Goal: Navigation & Orientation: Find specific page/section

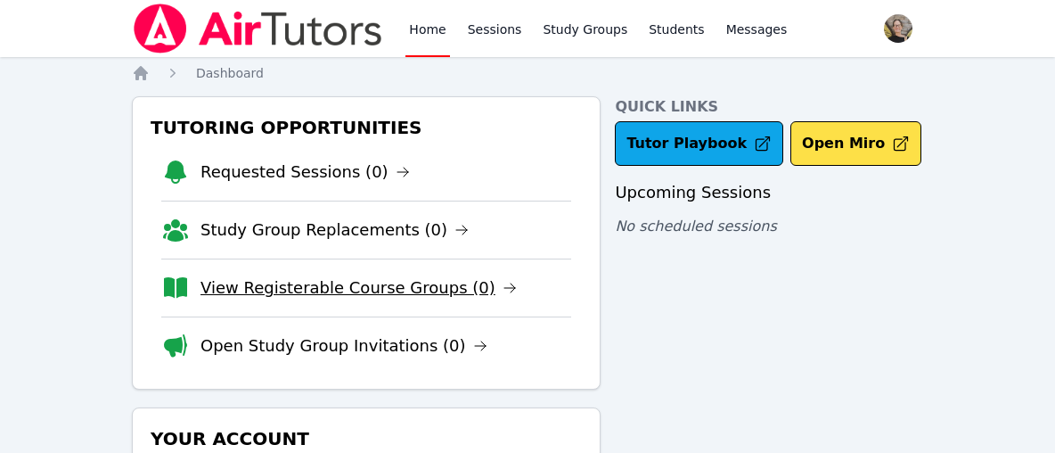
click at [310, 295] on link "View Registerable Course Groups (0)" at bounding box center [358, 287] width 316 height 25
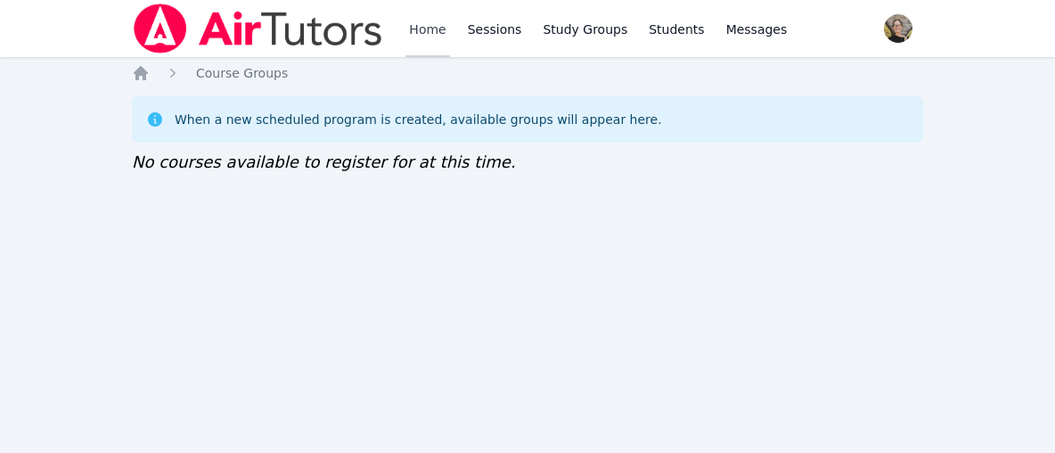
click at [428, 29] on link "Home" at bounding box center [427, 28] width 44 height 57
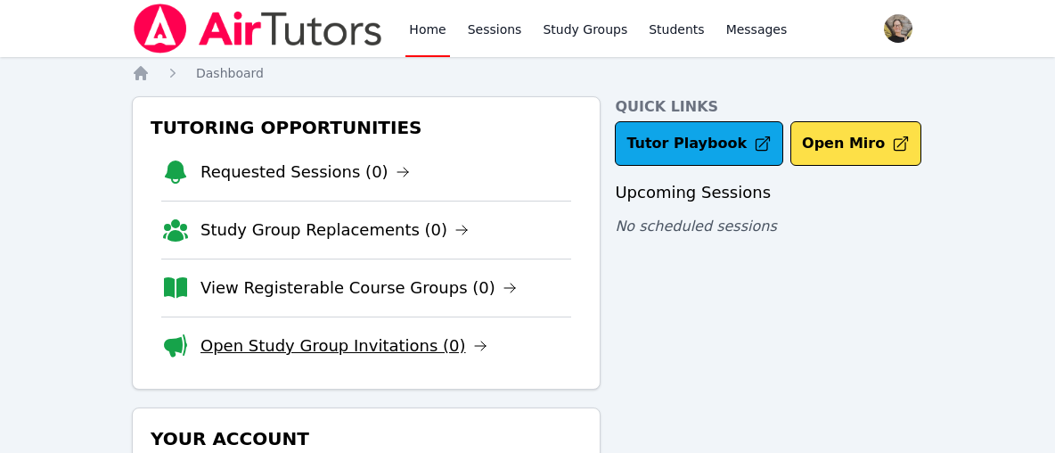
click at [311, 345] on link "Open Study Group Invitations (0)" at bounding box center [343, 345] width 287 height 25
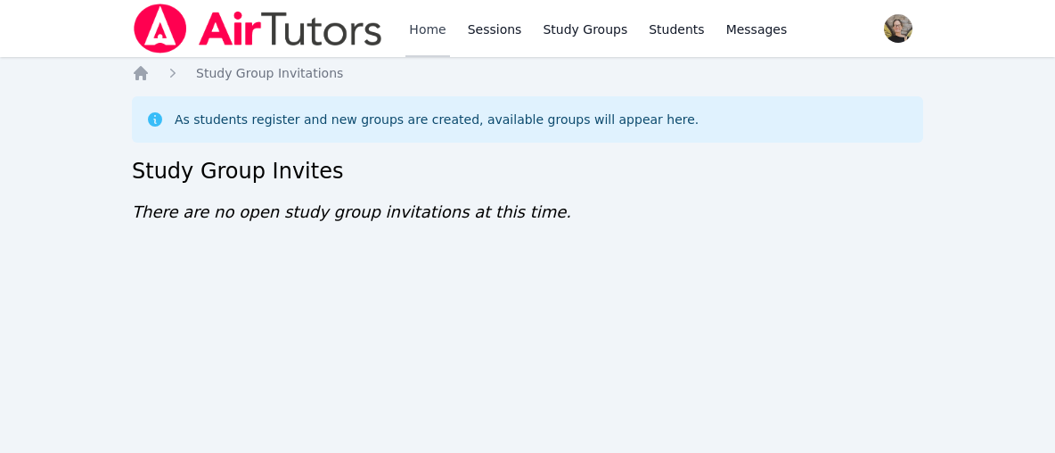
click at [437, 24] on link "Home" at bounding box center [427, 28] width 44 height 57
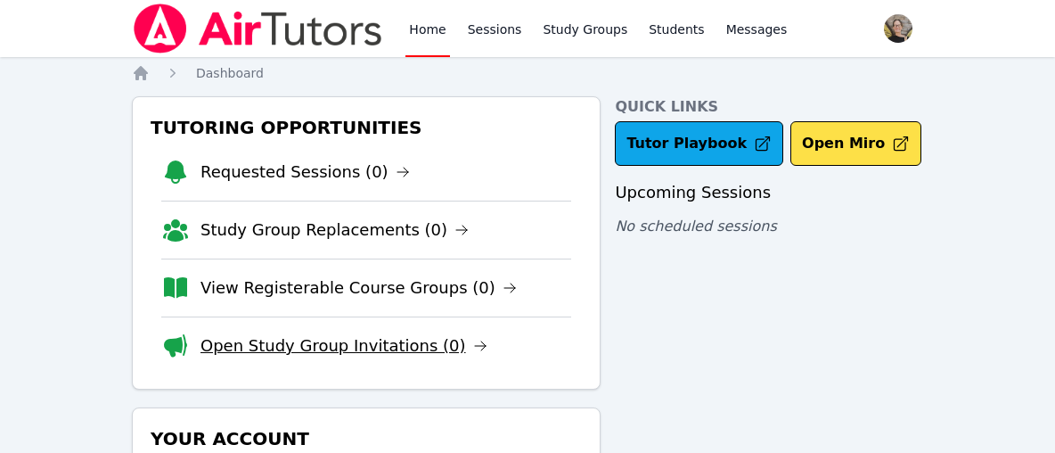
click at [343, 351] on link "Open Study Group Invitations (0)" at bounding box center [343, 345] width 287 height 25
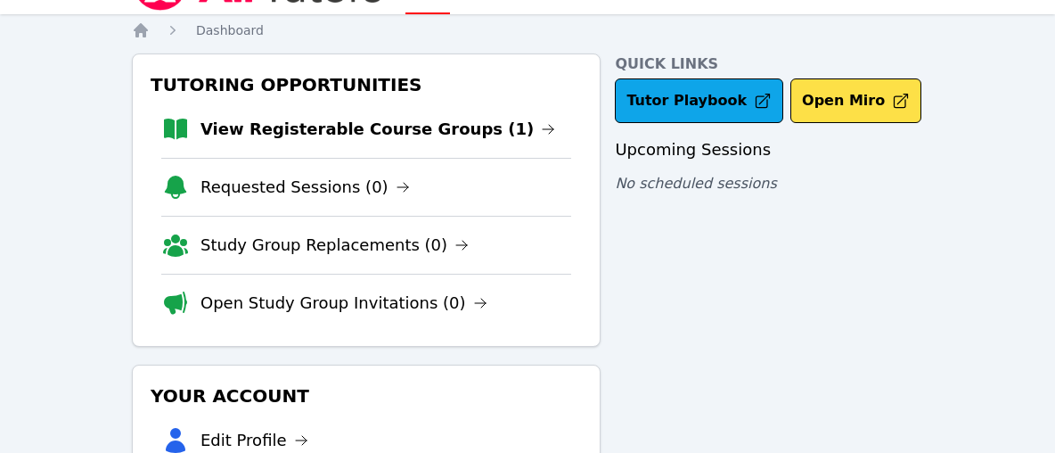
scroll to position [66, 0]
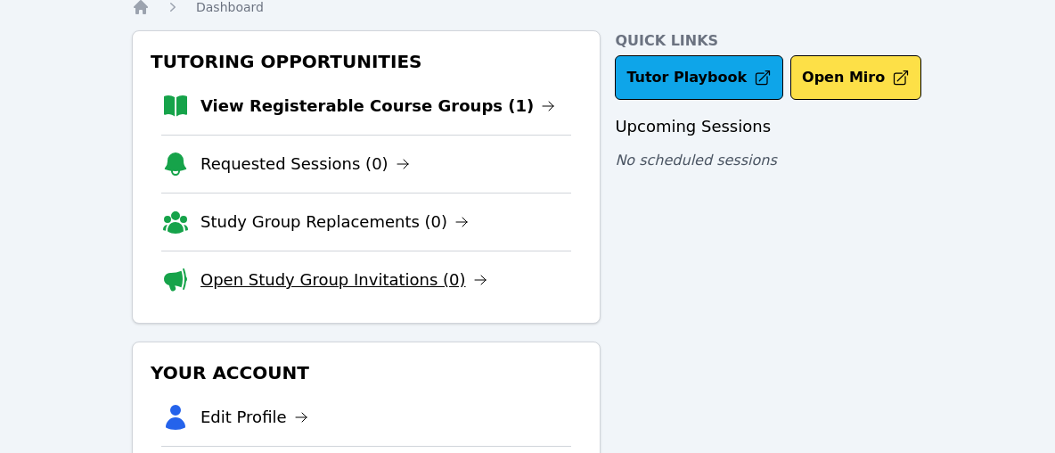
click at [300, 278] on link "Open Study Group Invitations (0)" at bounding box center [343, 279] width 287 height 25
